Goal: Find specific page/section: Find specific page/section

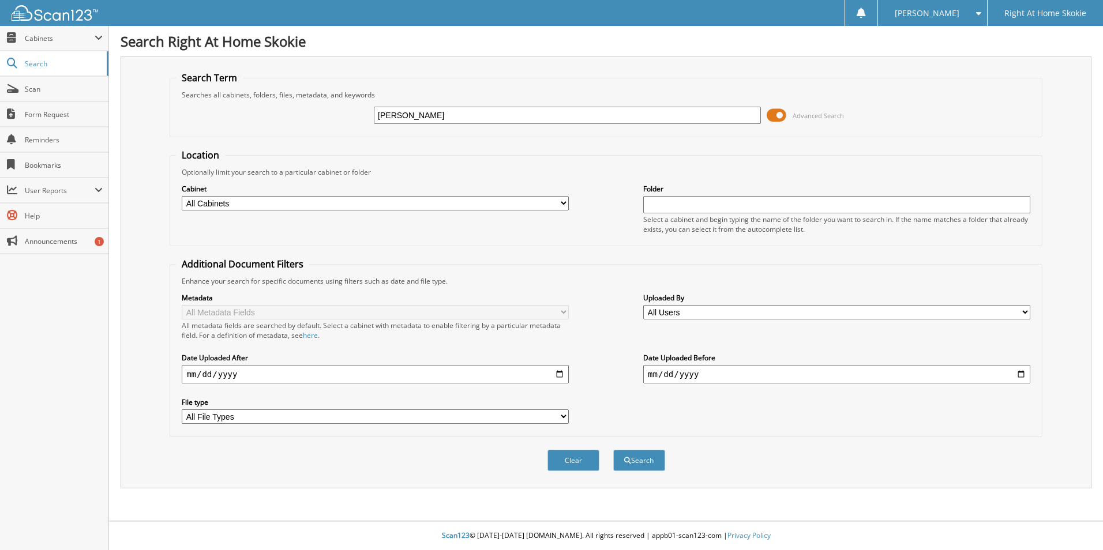
type input "[PERSON_NAME]"
click at [613, 450] on button "Search" at bounding box center [639, 460] width 52 height 21
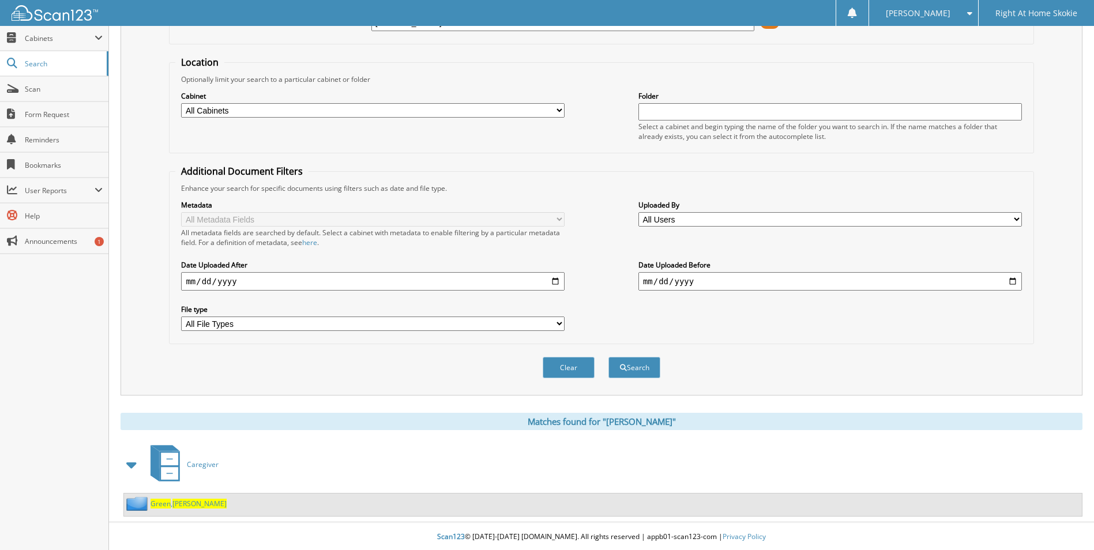
scroll to position [95, 0]
click at [178, 505] on span "[PERSON_NAME]" at bounding box center [199, 503] width 54 height 10
